Goal: Task Accomplishment & Management: Use online tool/utility

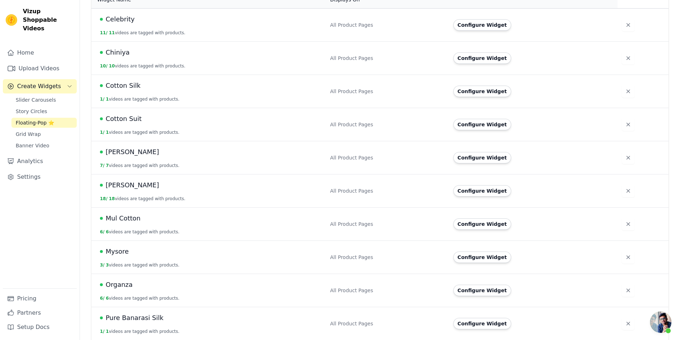
scroll to position [179, 0]
click at [486, 184] on button "Configure Widget" at bounding box center [482, 189] width 58 height 11
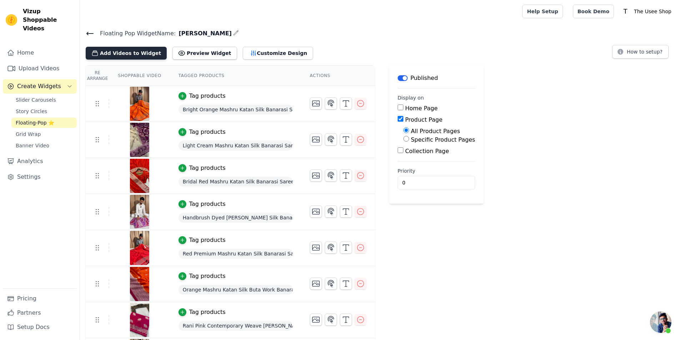
click at [131, 56] on button "Add Videos to Widget" at bounding box center [126, 53] width 81 height 13
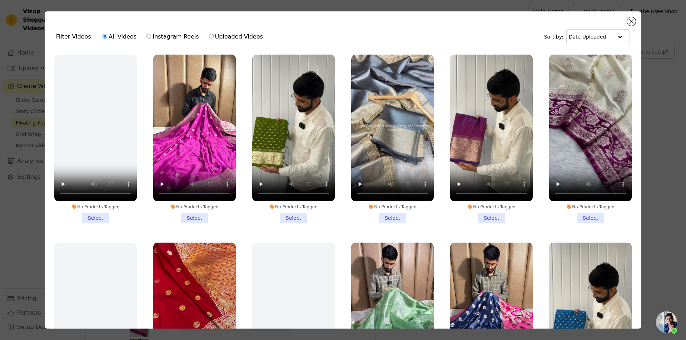
scroll to position [179, 0]
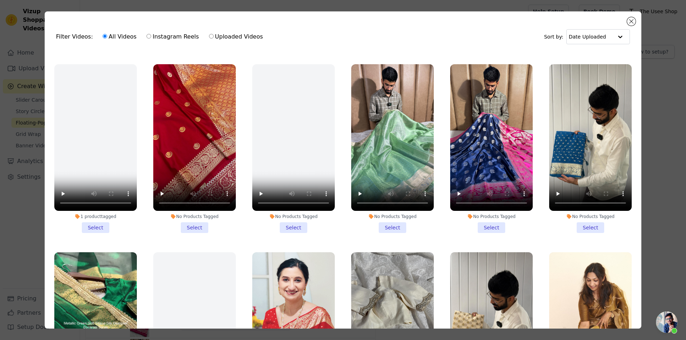
click at [478, 221] on li "No Products Tagged Select" at bounding box center [491, 148] width 82 height 169
click at [0, 0] on input "No Products Tagged Select" at bounding box center [0, 0] width 0 height 0
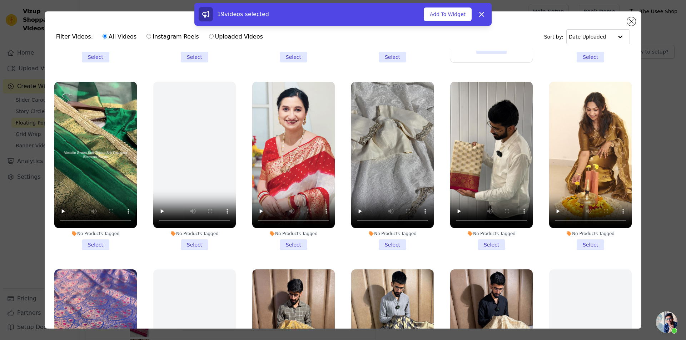
scroll to position [357, 0]
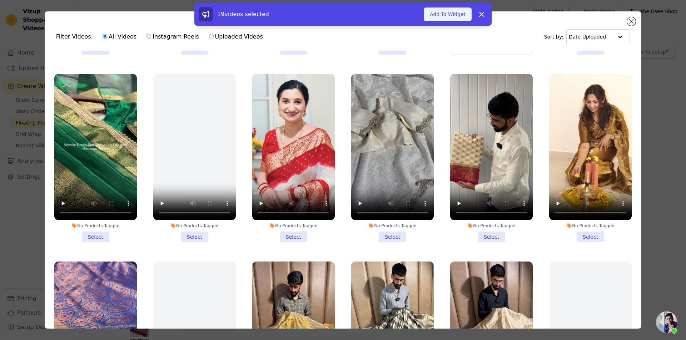
click at [445, 14] on button "Add To Widget" at bounding box center [447, 14] width 48 height 14
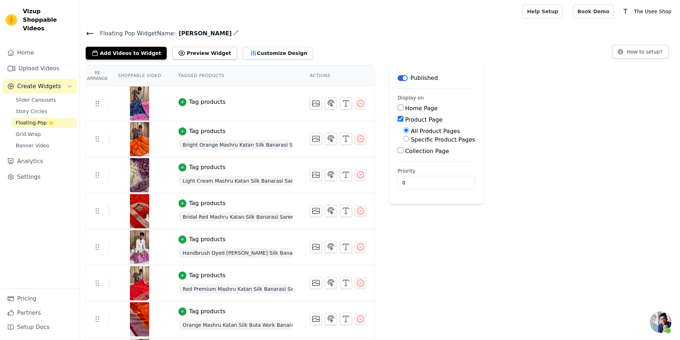
click at [201, 104] on div "Tag products" at bounding box center [207, 102] width 36 height 9
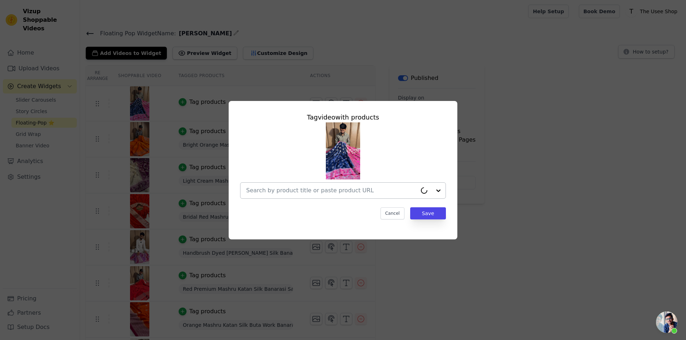
click at [302, 192] on input "text" at bounding box center [331, 190] width 171 height 9
paste input "[URL][DOMAIN_NAME][PERSON_NAME]"
type input "[URL][DOMAIN_NAME][PERSON_NAME]"
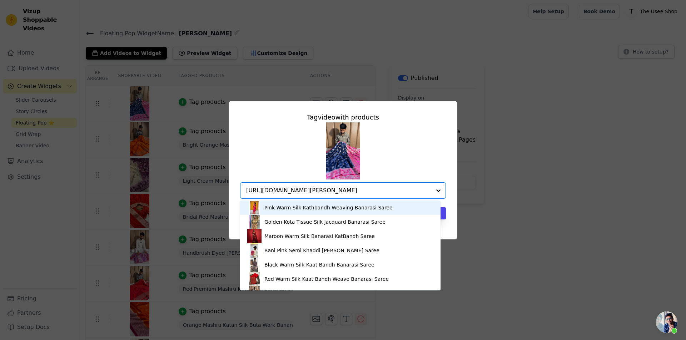
scroll to position [0, 16]
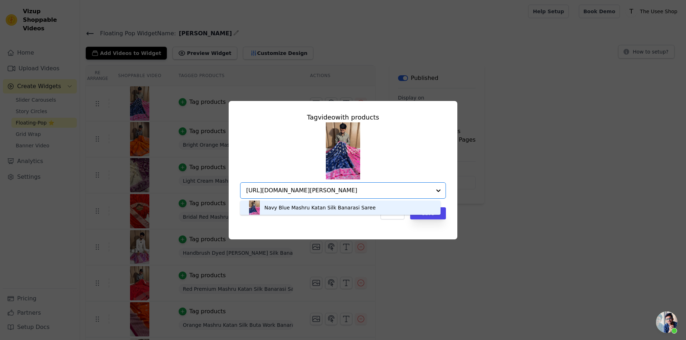
click at [340, 206] on div "Navy Blue Mashru Katan Silk Banarasi Saree" at bounding box center [319, 207] width 111 height 7
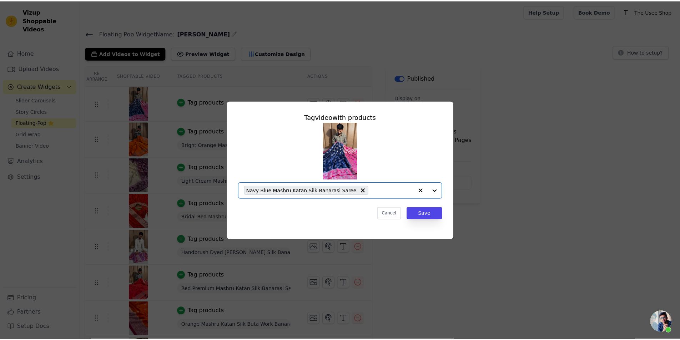
scroll to position [0, 0]
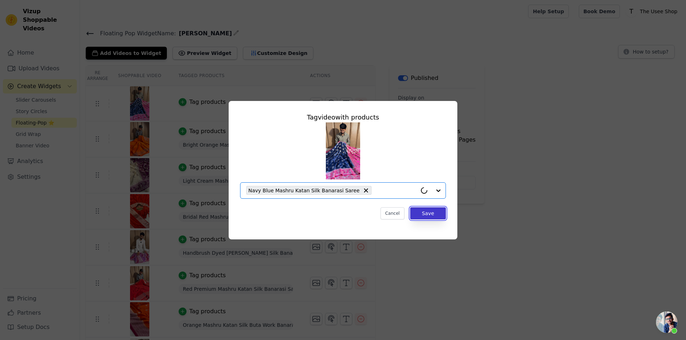
click at [430, 215] on button "Save" at bounding box center [428, 213] width 36 height 12
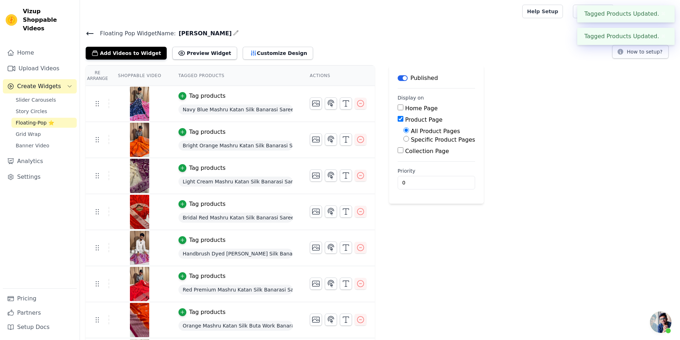
click at [87, 35] on icon at bounding box center [90, 33] width 9 height 9
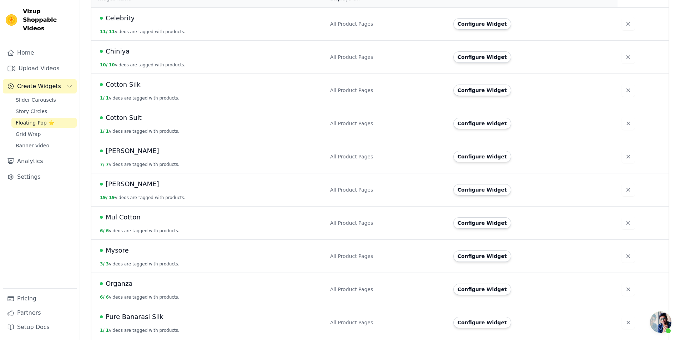
scroll to position [357, 0]
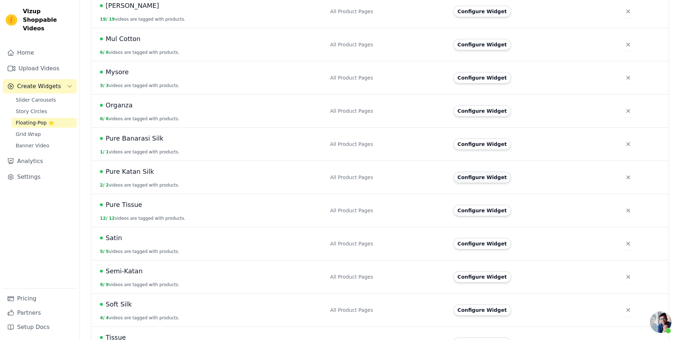
click at [484, 172] on button "Configure Widget" at bounding box center [482, 177] width 58 height 11
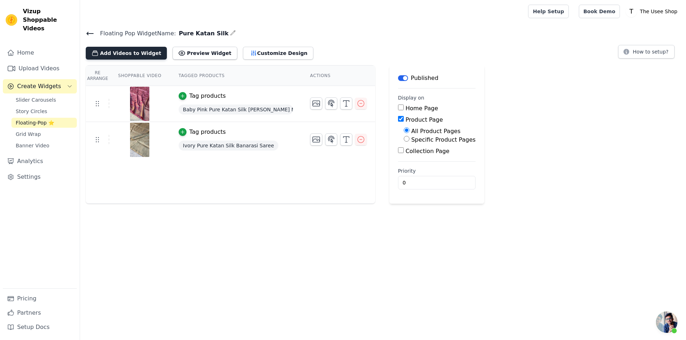
click at [124, 57] on button "Add Videos to Widget" at bounding box center [126, 53] width 81 height 13
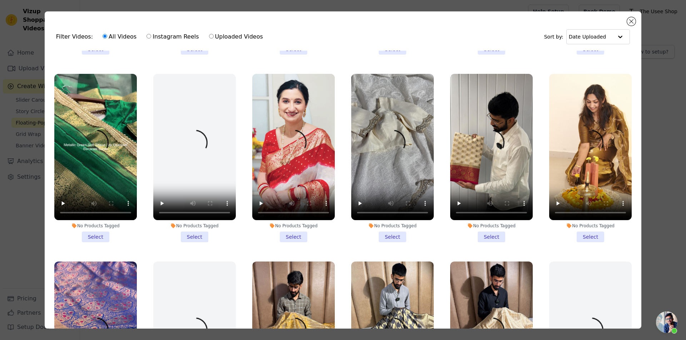
scroll to position [536, 0]
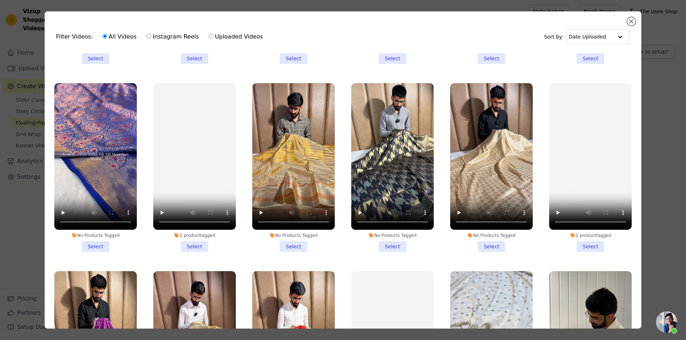
click at [387, 235] on li "No Products Tagged Select" at bounding box center [392, 167] width 82 height 169
click at [0, 0] on input "No Products Tagged Select" at bounding box center [0, 0] width 0 height 0
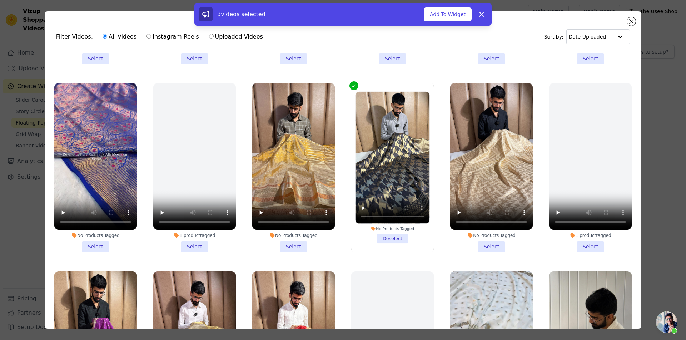
click at [487, 238] on li "No Products Tagged Select" at bounding box center [491, 167] width 82 height 169
click at [0, 0] on input "No Products Tagged Select" at bounding box center [0, 0] width 0 height 0
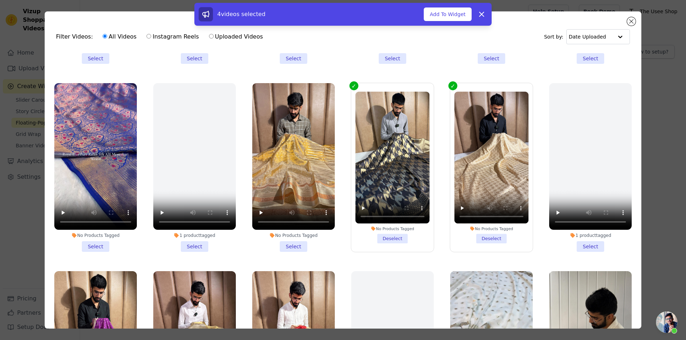
click at [99, 242] on label "No Products Tagged Select" at bounding box center [95, 168] width 83 height 170
click at [0, 0] on input "No Products Tagged Select" at bounding box center [0, 0] width 0 height 0
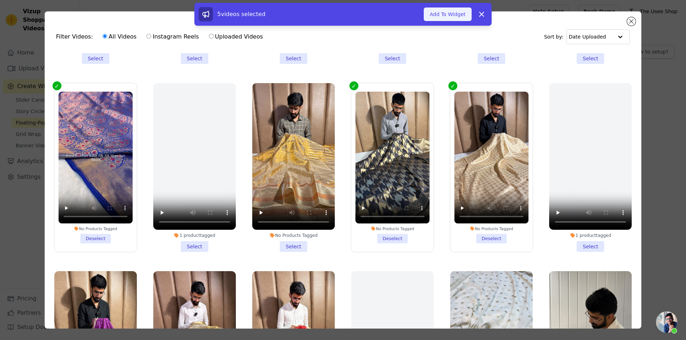
click at [451, 12] on button "Add To Widget" at bounding box center [447, 14] width 48 height 14
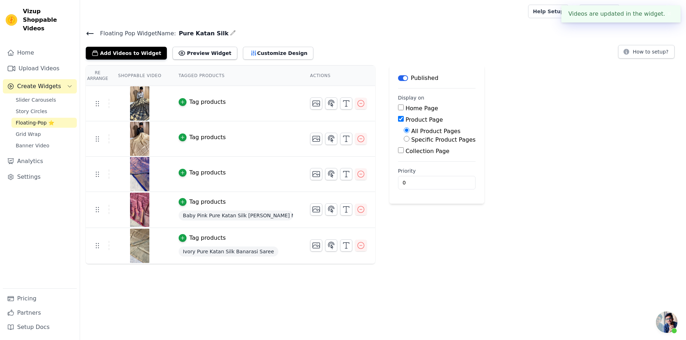
click at [189, 174] on div "Tag products" at bounding box center [207, 173] width 36 height 9
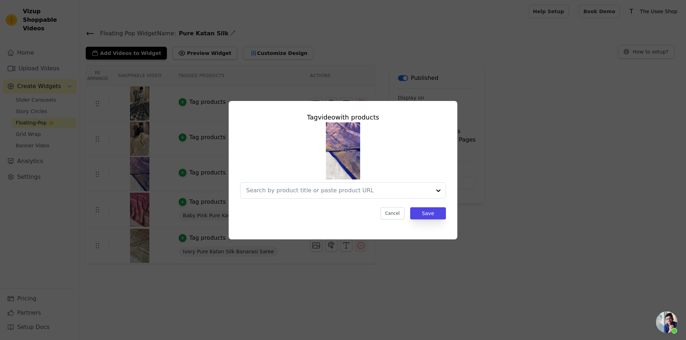
click at [376, 200] on div "Tag video with products Cancel Save" at bounding box center [342, 166] width 217 height 119
click at [376, 197] on div at bounding box center [338, 191] width 185 height 16
paste input "[URL][DOMAIN_NAME]"
type input "[URL][DOMAIN_NAME]"
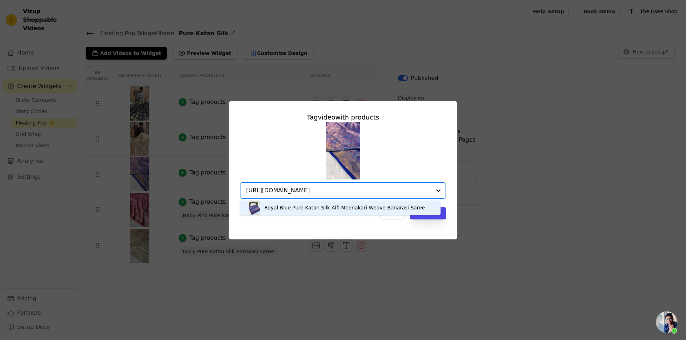
click at [330, 206] on div "Royal Blue Pure Katan Silk Alfi Meenakari Weave Banarasi Saree" at bounding box center [344, 207] width 160 height 7
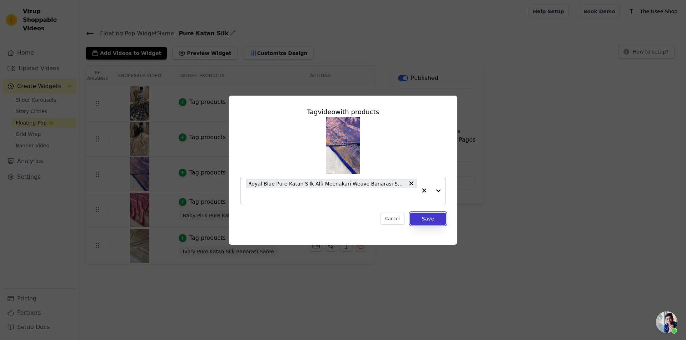
click at [433, 215] on button "Save" at bounding box center [428, 219] width 36 height 12
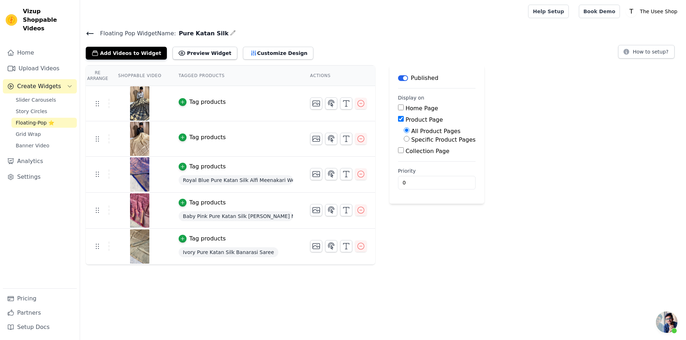
click at [205, 102] on div "Tag products" at bounding box center [207, 102] width 36 height 9
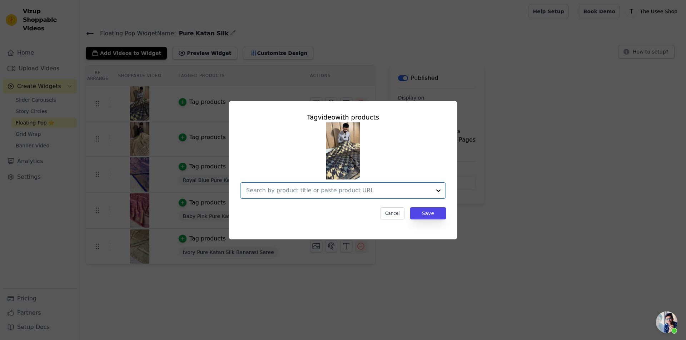
click at [340, 189] on input "text" at bounding box center [338, 190] width 185 height 9
paste input "[URL][DOMAIN_NAME]"
type input "[URL][DOMAIN_NAME]"
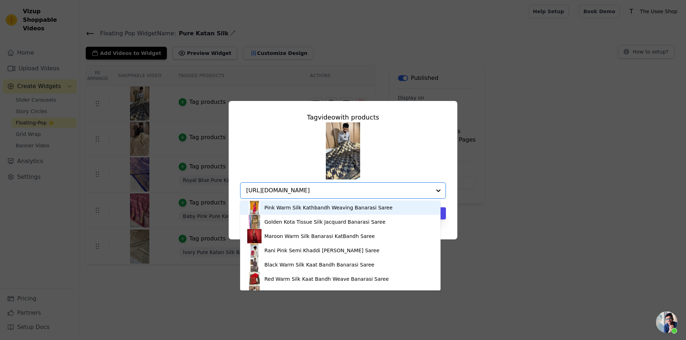
scroll to position [0, 92]
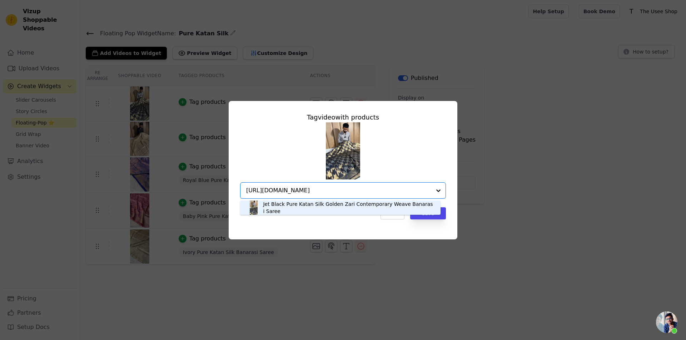
click at [316, 206] on div "Jet Black Pure Katan Silk Golden Zari Contemporary Weave Banarasi Saree" at bounding box center [348, 208] width 170 height 14
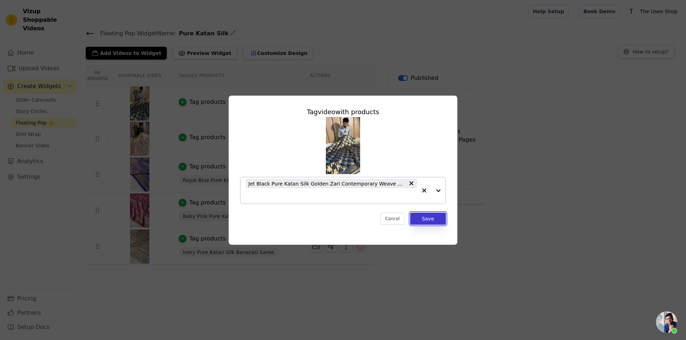
click at [437, 222] on button "Save" at bounding box center [428, 219] width 36 height 12
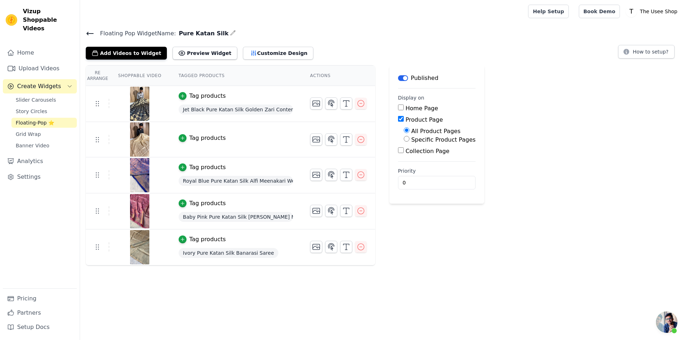
click at [211, 134] on div "Tag products" at bounding box center [207, 138] width 36 height 9
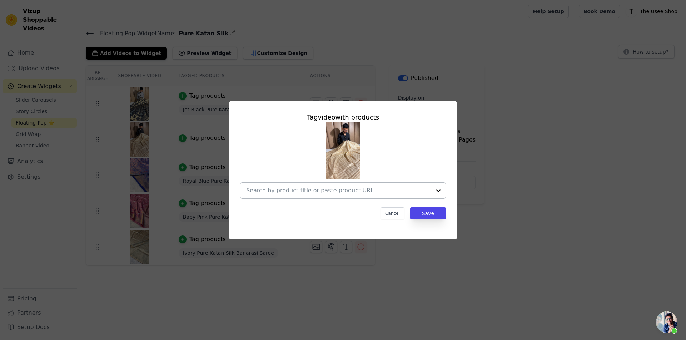
click at [355, 197] on div at bounding box center [338, 191] width 185 height 16
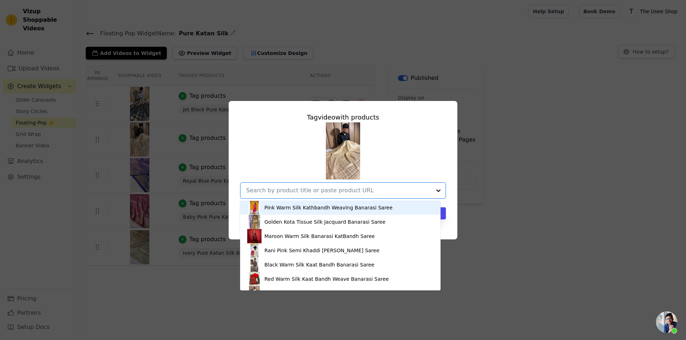
paste input "[URL][DOMAIN_NAME]"
type input "[URL][DOMAIN_NAME]"
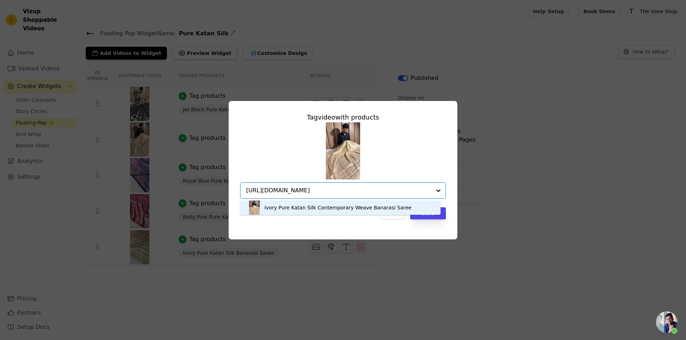
click at [335, 204] on div "Ivory Pure Katan Silk Contemporary Weave Banarasi Saree" at bounding box center [337, 207] width 147 height 7
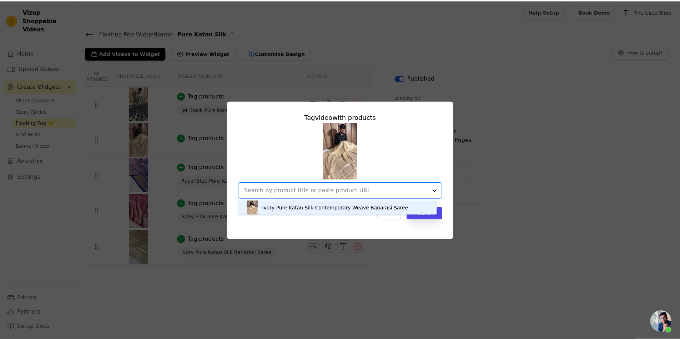
scroll to position [0, 0]
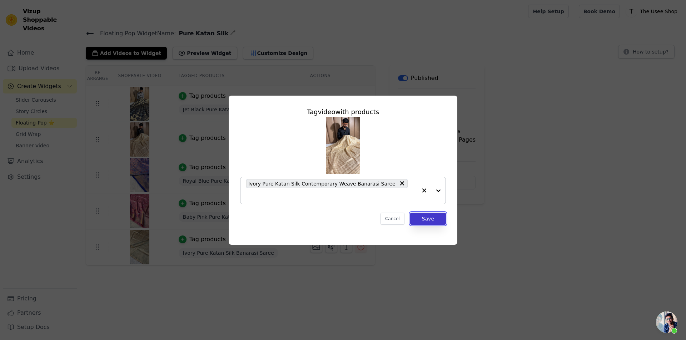
click at [426, 213] on button "Save" at bounding box center [428, 219] width 36 height 12
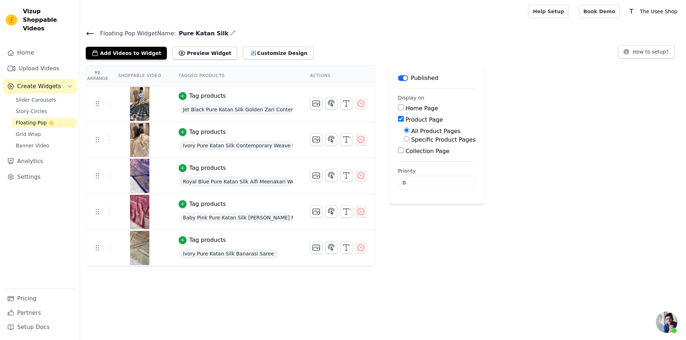
click at [83, 38] on div "Floating Pop Widget Name: Pure Katan Silk Add Videos to Widget Preview Widget C…" at bounding box center [383, 44] width 606 height 31
click at [85, 34] on div "Floating Pop Widget Name: Pure Katan Silk Add Videos to Widget Preview Widget C…" at bounding box center [383, 44] width 606 height 31
click at [89, 33] on icon at bounding box center [90, 33] width 6 height 3
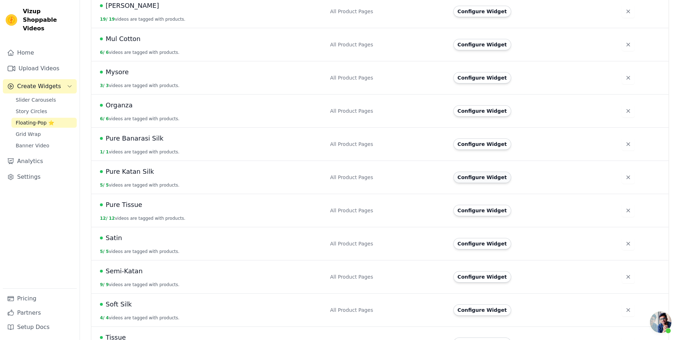
scroll to position [179, 0]
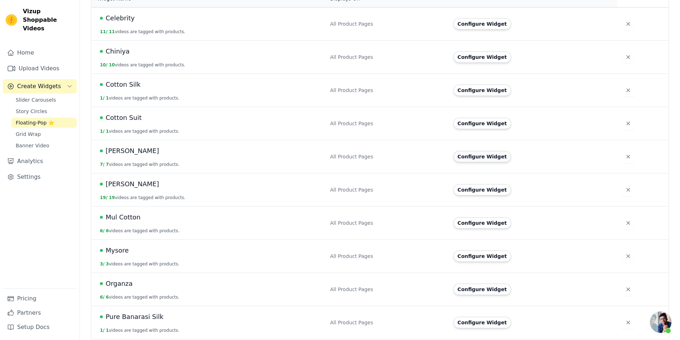
click at [475, 151] on button "Configure Widget" at bounding box center [482, 156] width 58 height 11
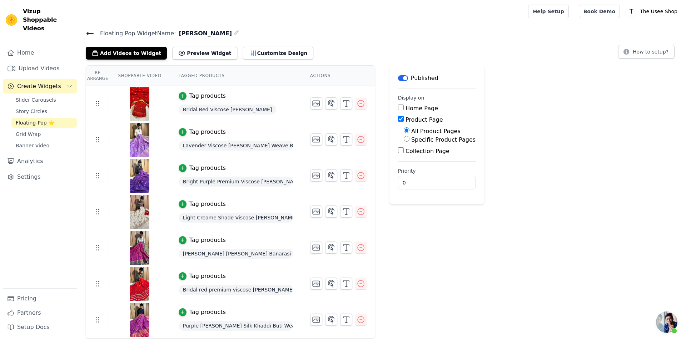
click at [119, 45] on div "Add Videos to Widget Preview Widget Customize Design" at bounding box center [202, 52] width 233 height 16
click at [140, 51] on button "Add Videos to Widget" at bounding box center [126, 53] width 81 height 13
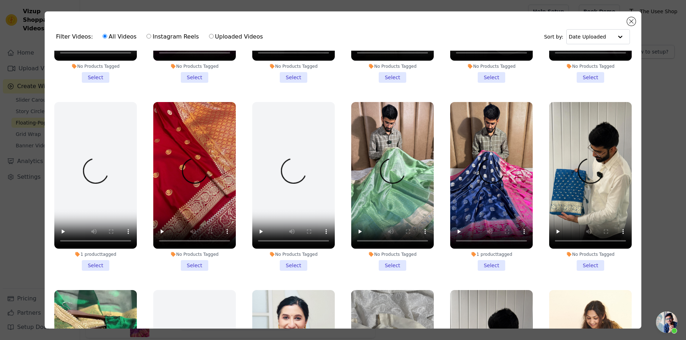
scroll to position [179, 0]
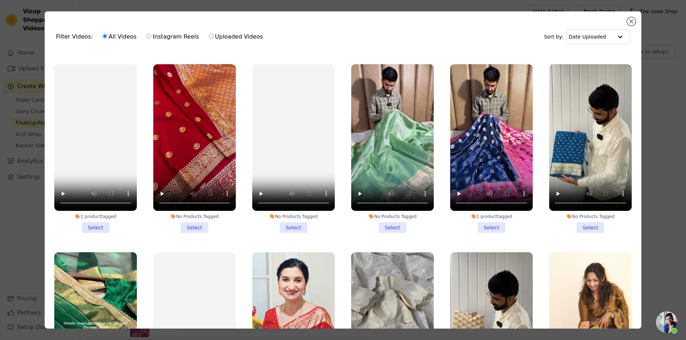
click at [574, 216] on li "No Products Tagged Select" at bounding box center [590, 148] width 82 height 169
click at [0, 0] on input "No Products Tagged Select" at bounding box center [0, 0] width 0 height 0
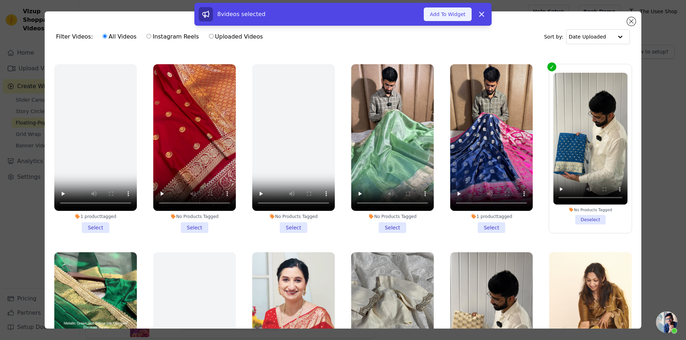
click at [450, 14] on button "Add To Widget" at bounding box center [447, 14] width 48 height 14
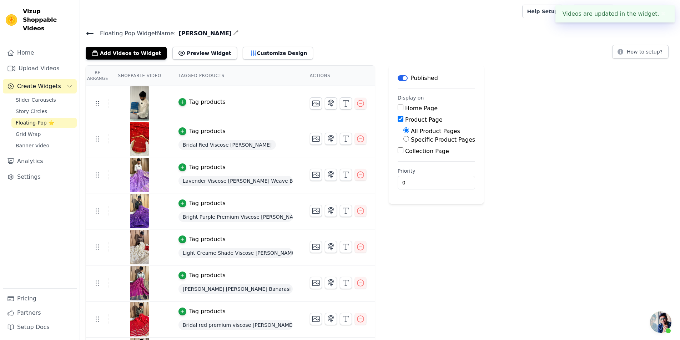
click at [197, 101] on div "Tag products" at bounding box center [207, 102] width 36 height 9
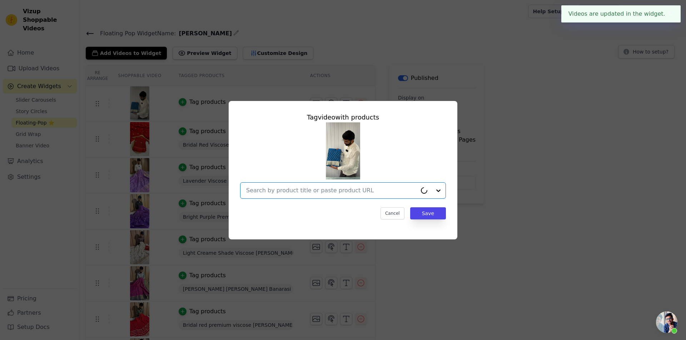
click at [359, 193] on input "text" at bounding box center [331, 190] width 171 height 9
paste input "[URL][DOMAIN_NAME][PERSON_NAME]"
type input "[URL][DOMAIN_NAME][PERSON_NAME]"
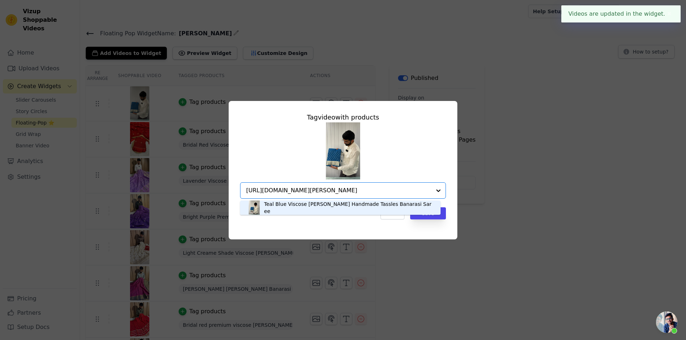
click at [301, 207] on div "Teal Blue Viscose [PERSON_NAME] Handmade Tassles Banarasi Saree" at bounding box center [348, 208] width 169 height 14
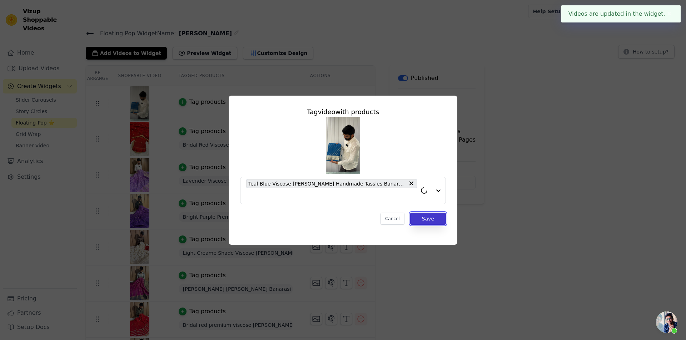
click at [427, 215] on button "Save" at bounding box center [428, 219] width 36 height 12
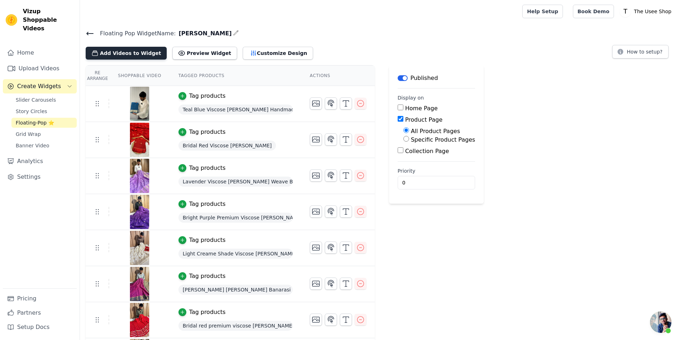
click at [99, 55] on button "Add Videos to Widget" at bounding box center [126, 53] width 81 height 13
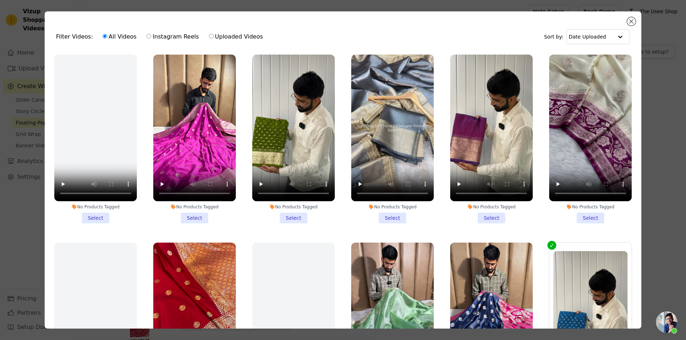
click at [281, 217] on li "No Products Tagged Select" at bounding box center [293, 139] width 82 height 169
click at [0, 0] on input "No Products Tagged Select" at bounding box center [0, 0] width 0 height 0
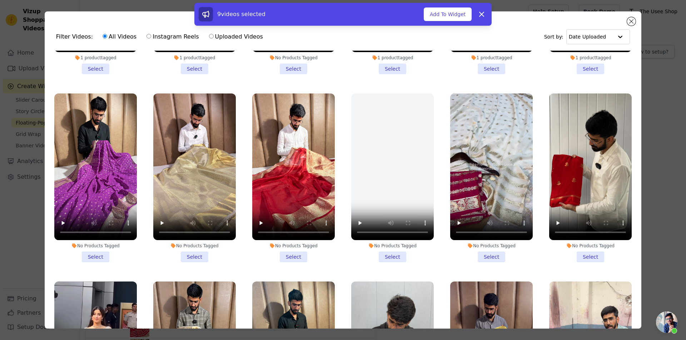
scroll to position [714, 0]
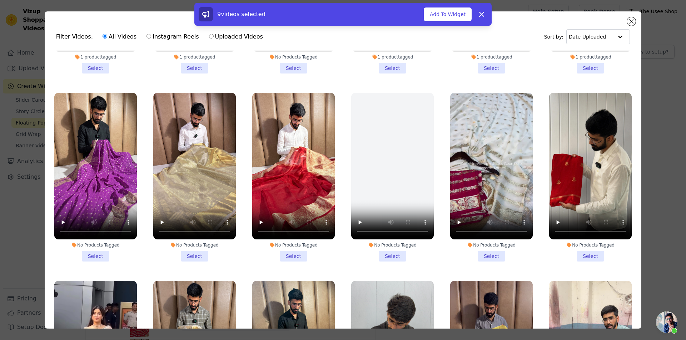
click at [91, 235] on li "No Products Tagged Select" at bounding box center [95, 177] width 82 height 169
click at [0, 0] on input "No Products Tagged Select" at bounding box center [0, 0] width 0 height 0
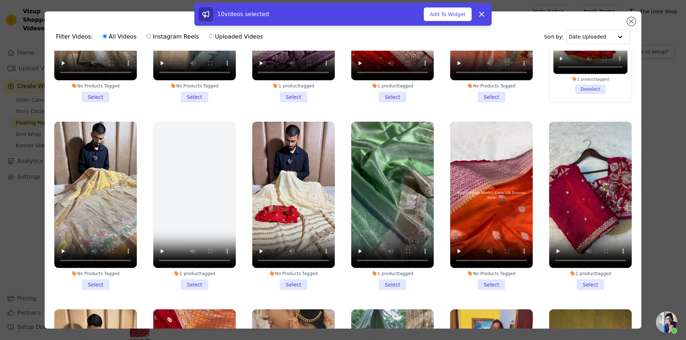
scroll to position [1071, 0]
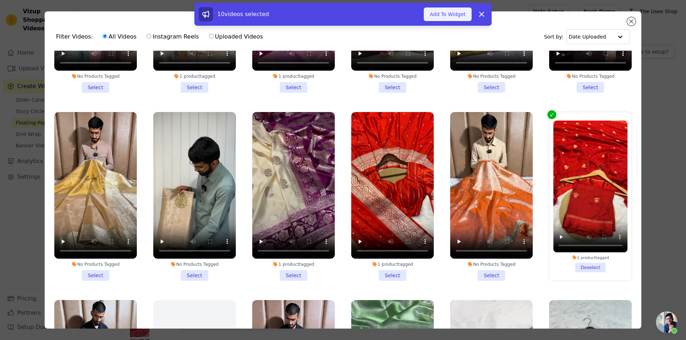
click at [436, 12] on button "Add To Widget" at bounding box center [447, 14] width 48 height 14
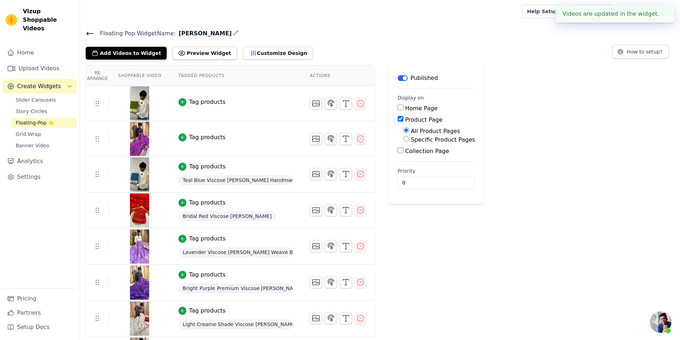
click at [196, 135] on div "Tag products" at bounding box center [207, 137] width 36 height 9
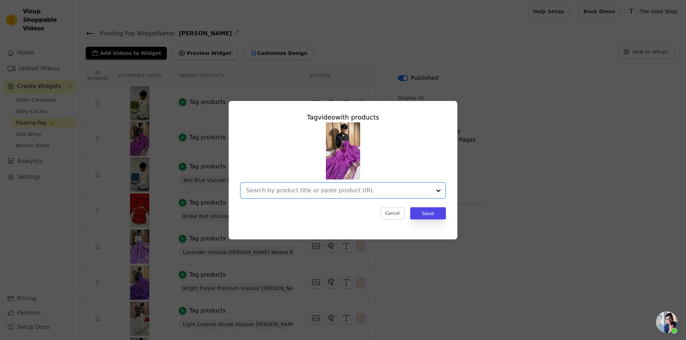
click at [364, 192] on input "text" at bounding box center [338, 190] width 185 height 9
paste input "[URL][DOMAIN_NAME][PERSON_NAME]"
type input "[URL][DOMAIN_NAME][PERSON_NAME]"
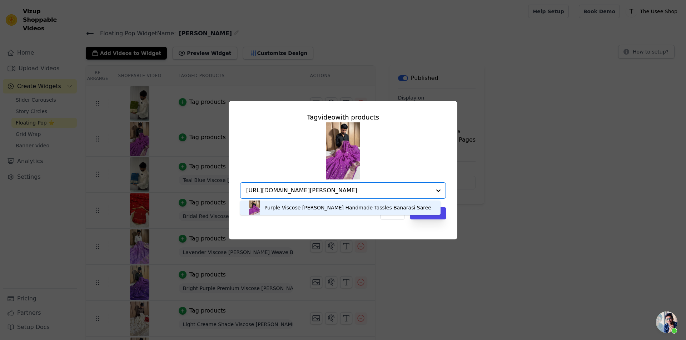
click at [321, 206] on div "Purple Viscose [PERSON_NAME] Handmade Tassles Banarasi Saree" at bounding box center [347, 207] width 167 height 7
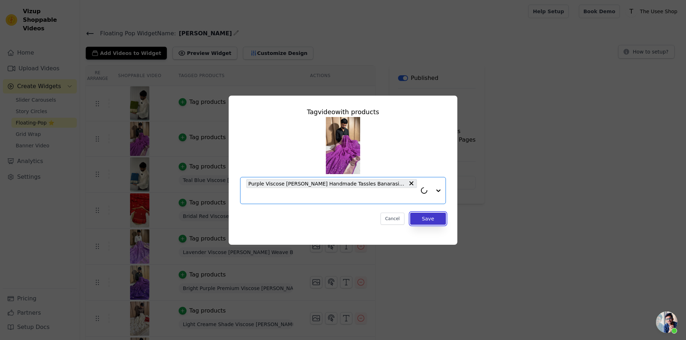
click at [431, 213] on button "Save" at bounding box center [428, 219] width 36 height 12
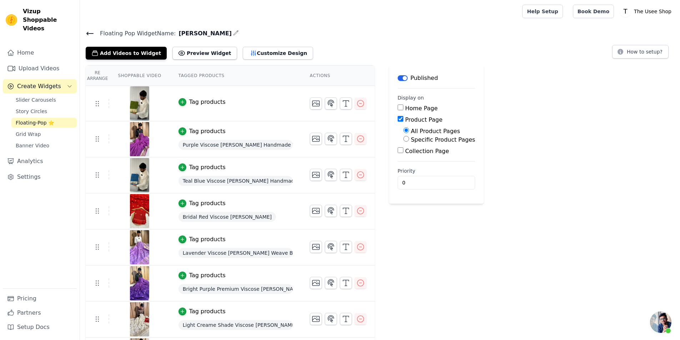
click at [202, 100] on div "Tag products" at bounding box center [207, 102] width 36 height 9
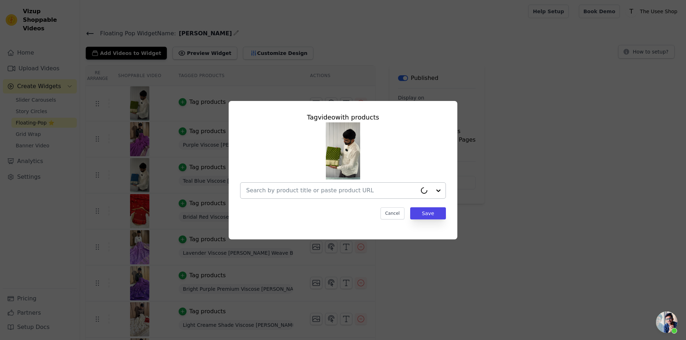
click at [345, 192] on input "text" at bounding box center [331, 190] width 171 height 9
paste input "[URL][DOMAIN_NAME][PERSON_NAME]"
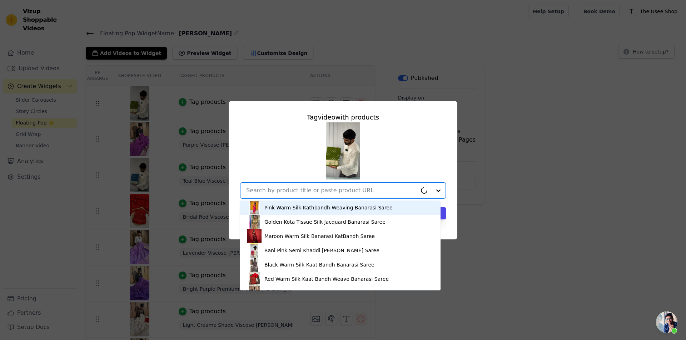
type input "[URL][DOMAIN_NAME][PERSON_NAME]"
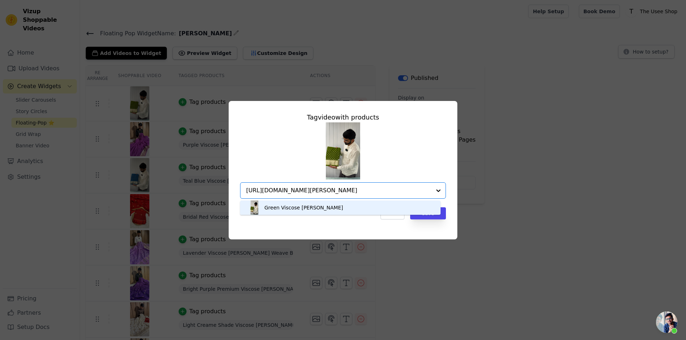
click at [300, 209] on div "Green Viscose [PERSON_NAME]" at bounding box center [303, 207] width 79 height 7
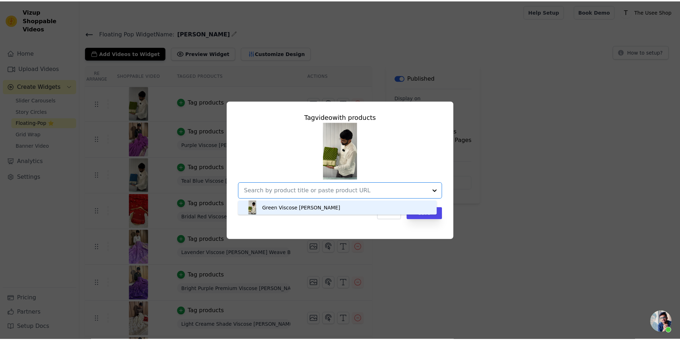
scroll to position [0, 0]
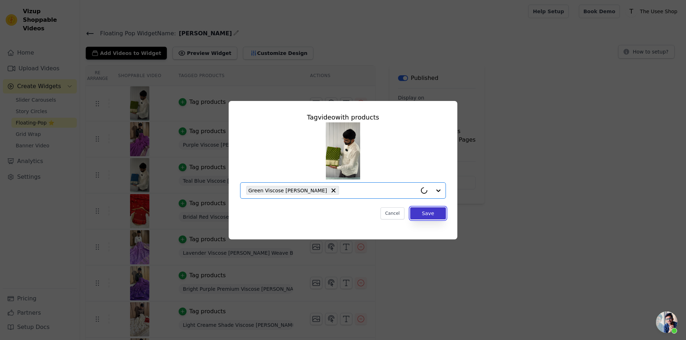
click at [436, 218] on button "Save" at bounding box center [428, 213] width 36 height 12
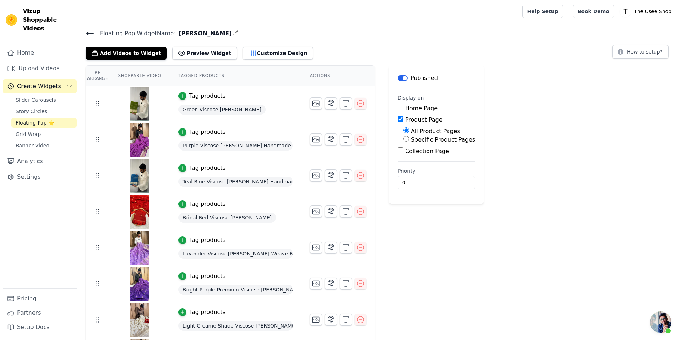
click at [93, 32] on icon at bounding box center [90, 33] width 9 height 9
